Goal: Complete application form

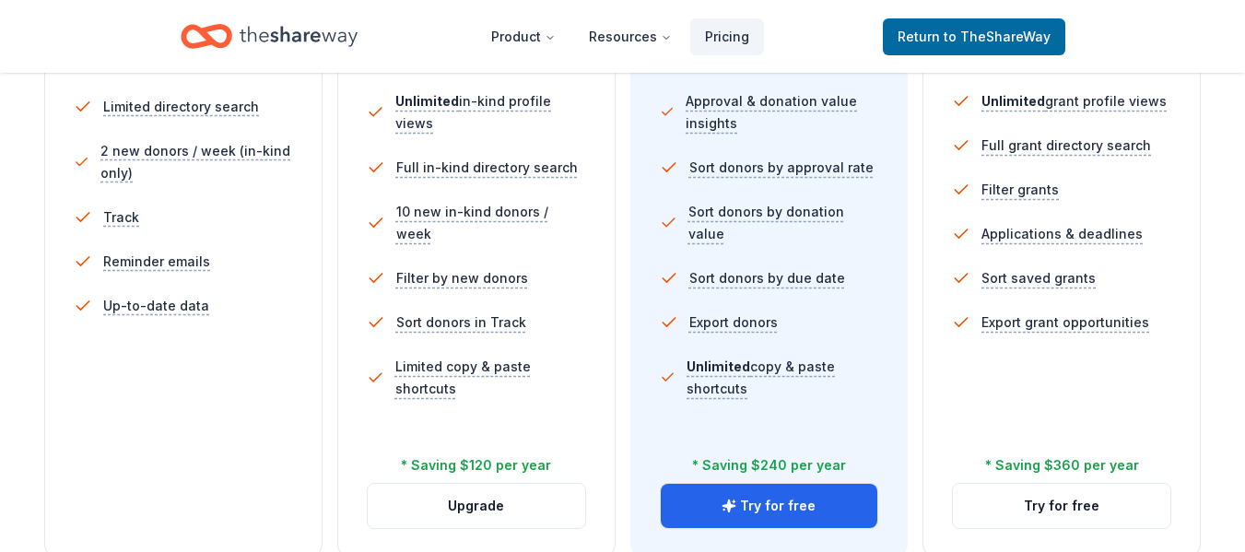
scroll to position [592, 0]
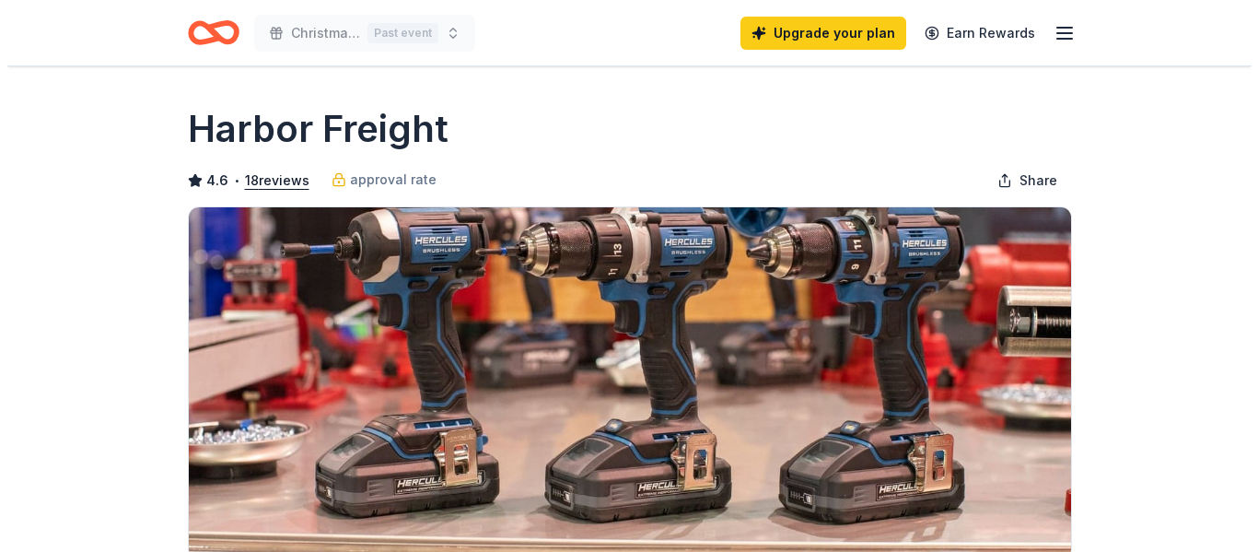
scroll to position [368, 0]
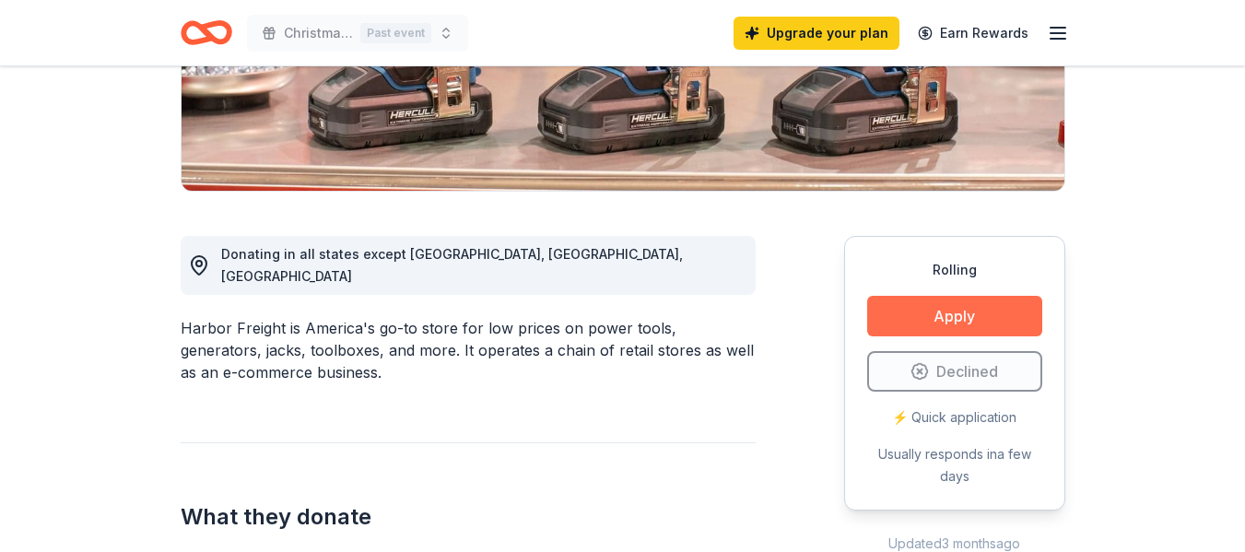
click at [997, 316] on button "Apply" at bounding box center [954, 316] width 175 height 41
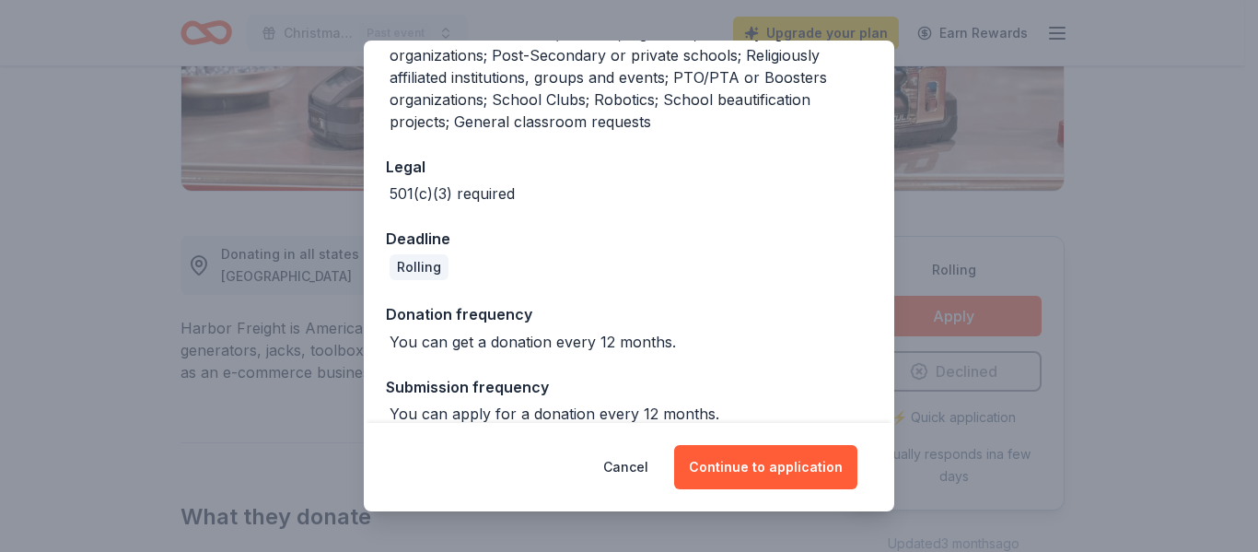
scroll to position [530, 0]
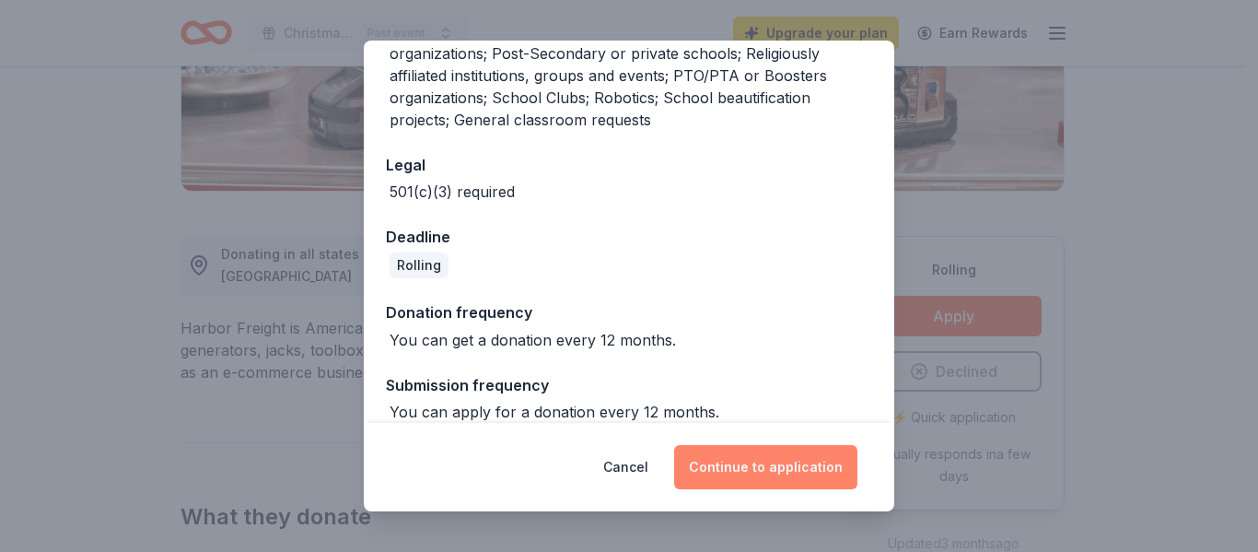
click at [774, 474] on button "Continue to application" at bounding box center [765, 467] width 183 height 44
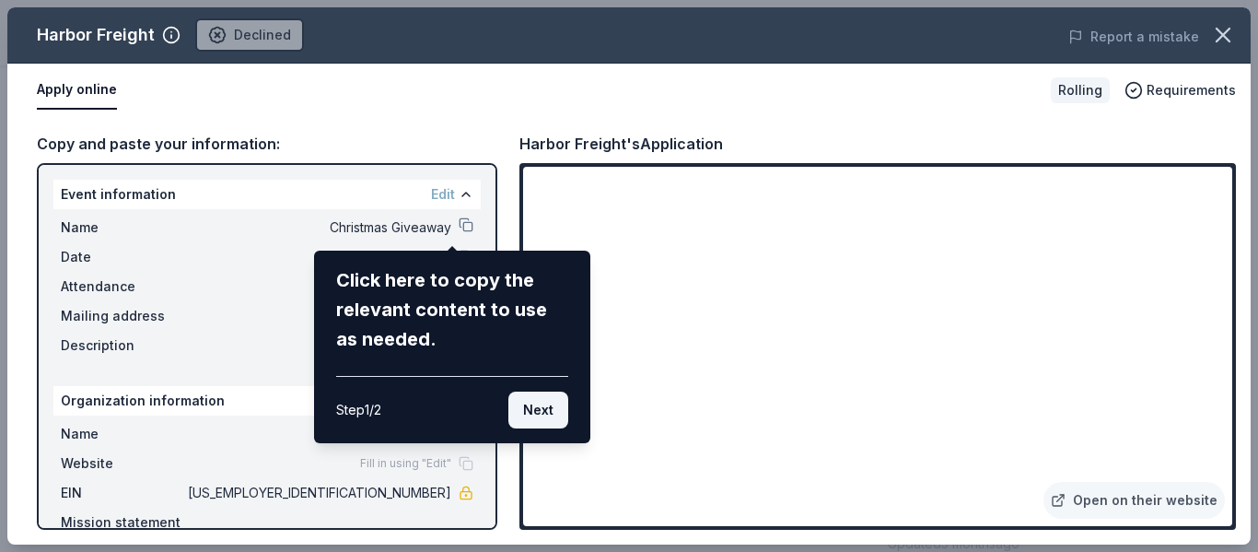
click at [517, 411] on button "Next" at bounding box center [539, 410] width 60 height 37
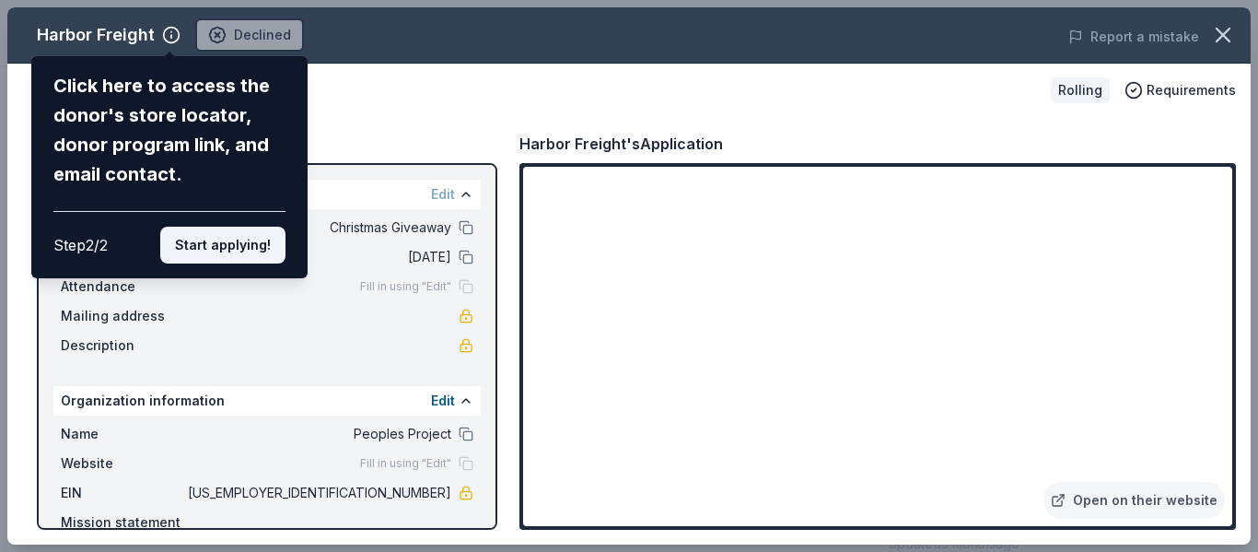
click at [198, 238] on button "Start applying!" at bounding box center [222, 245] width 125 height 37
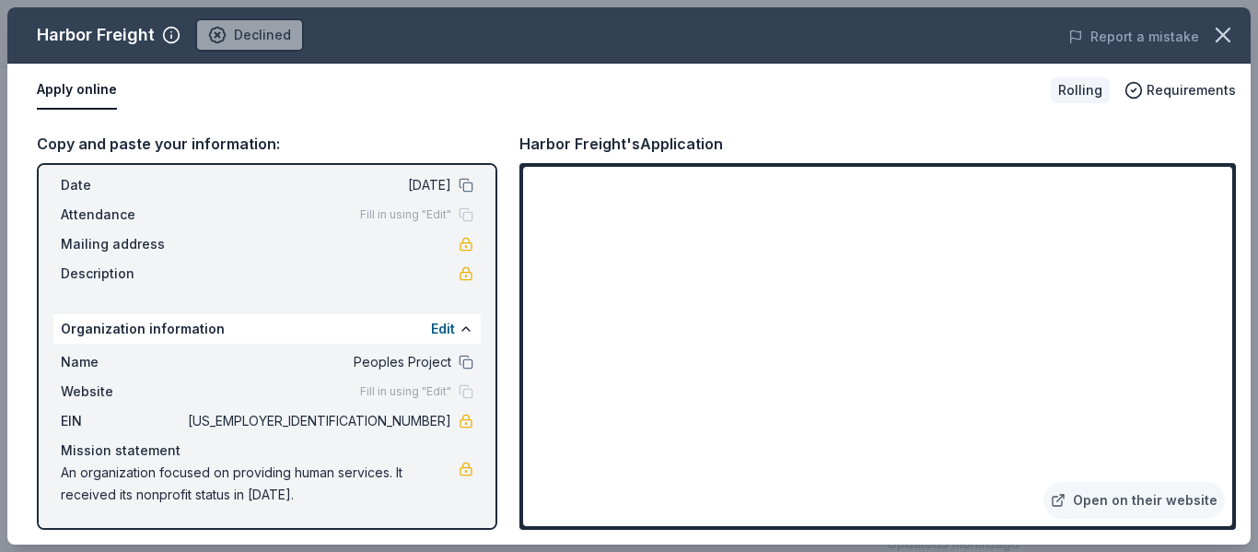
scroll to position [0, 0]
